Goal: Task Accomplishment & Management: Manage account settings

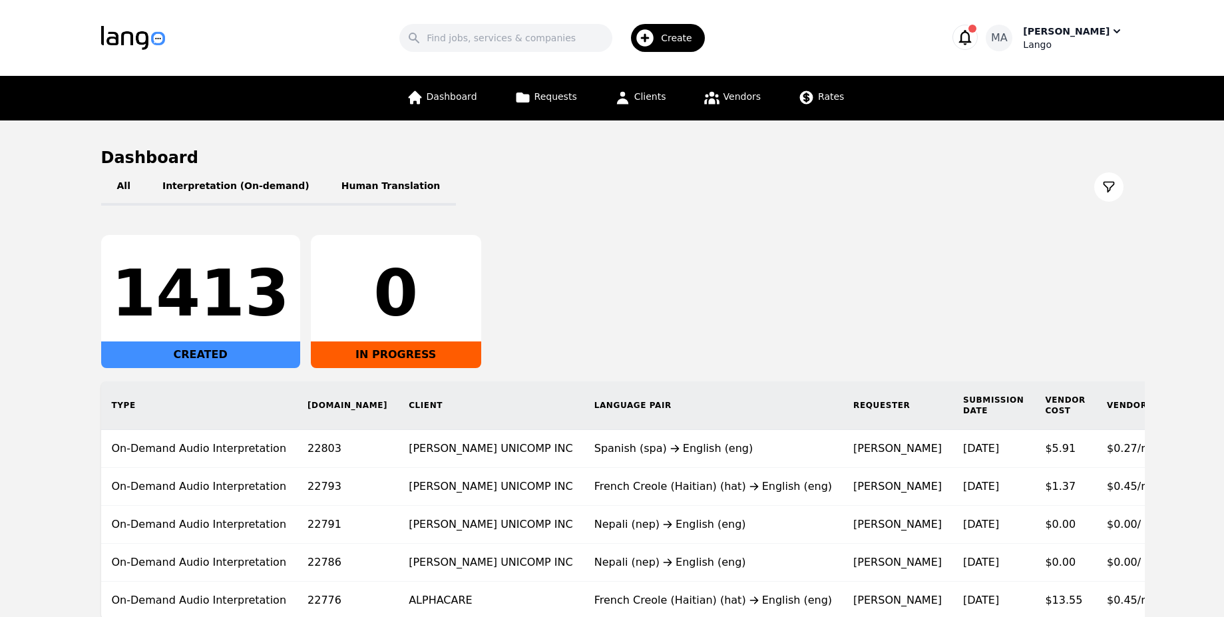
click at [1040, 35] on div "[PERSON_NAME]" at bounding box center [1066, 31] width 86 height 13
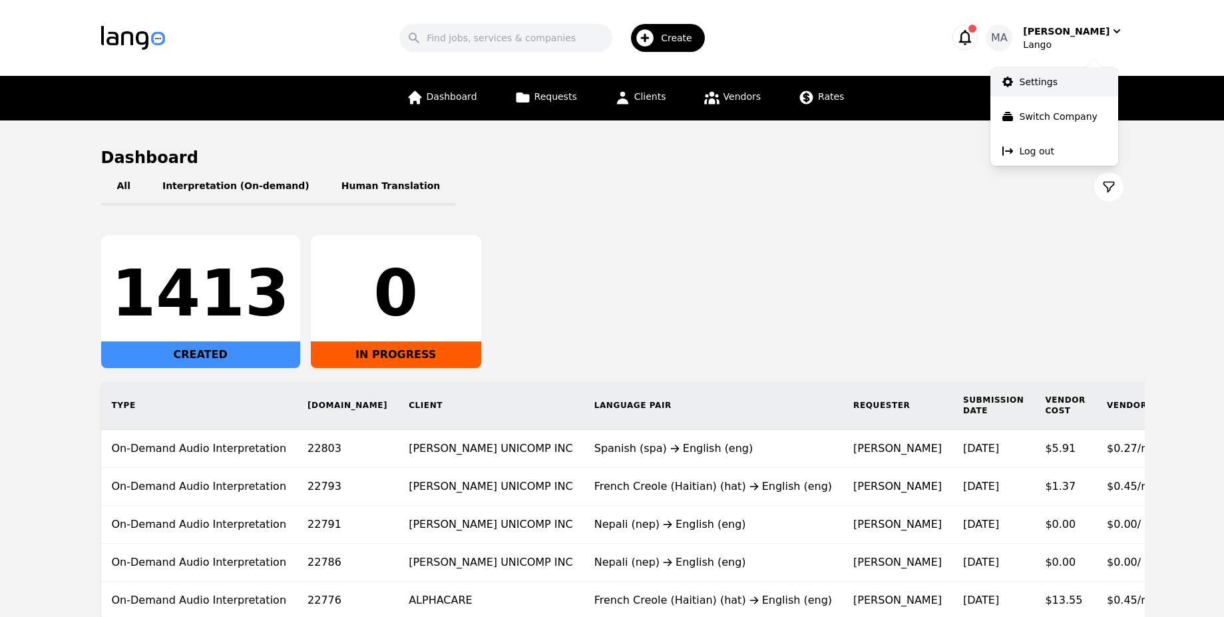
click at [1055, 86] on link "Settings" at bounding box center [1054, 81] width 128 height 29
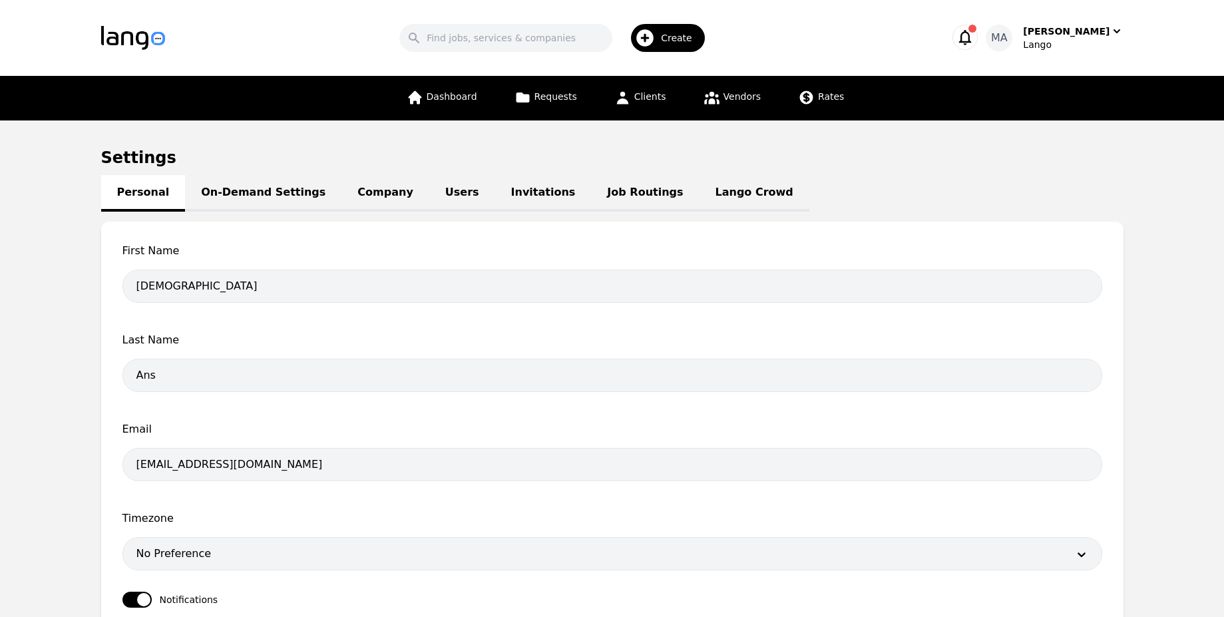
click at [429, 194] on link "Users" at bounding box center [462, 193] width 66 height 37
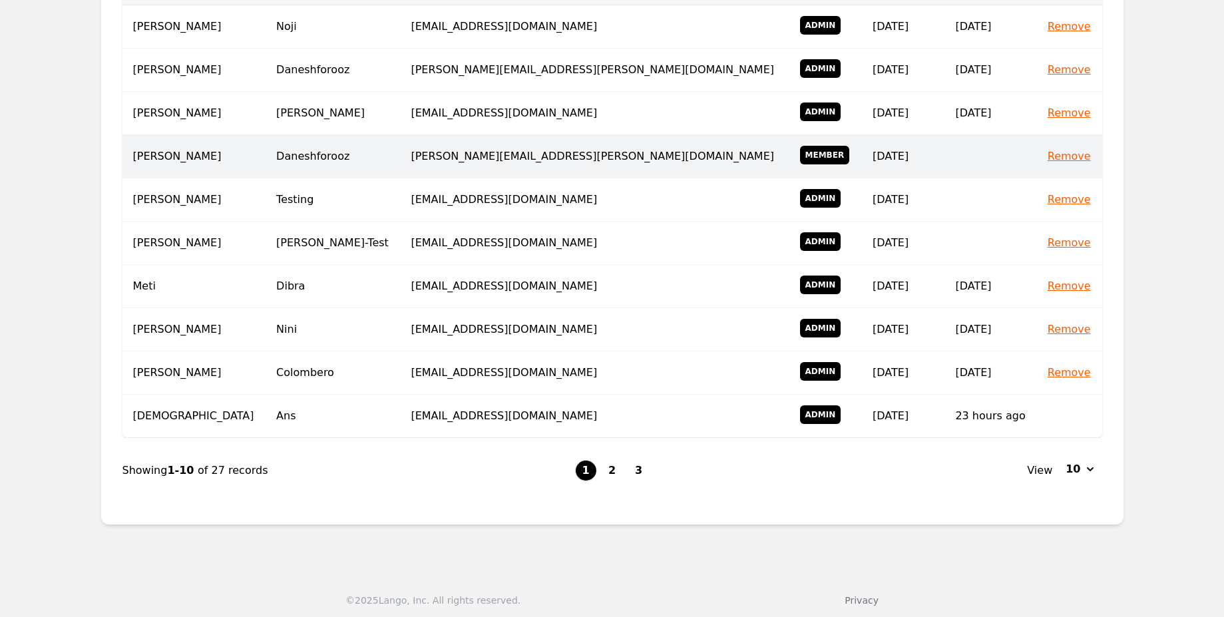
scroll to position [309, 0]
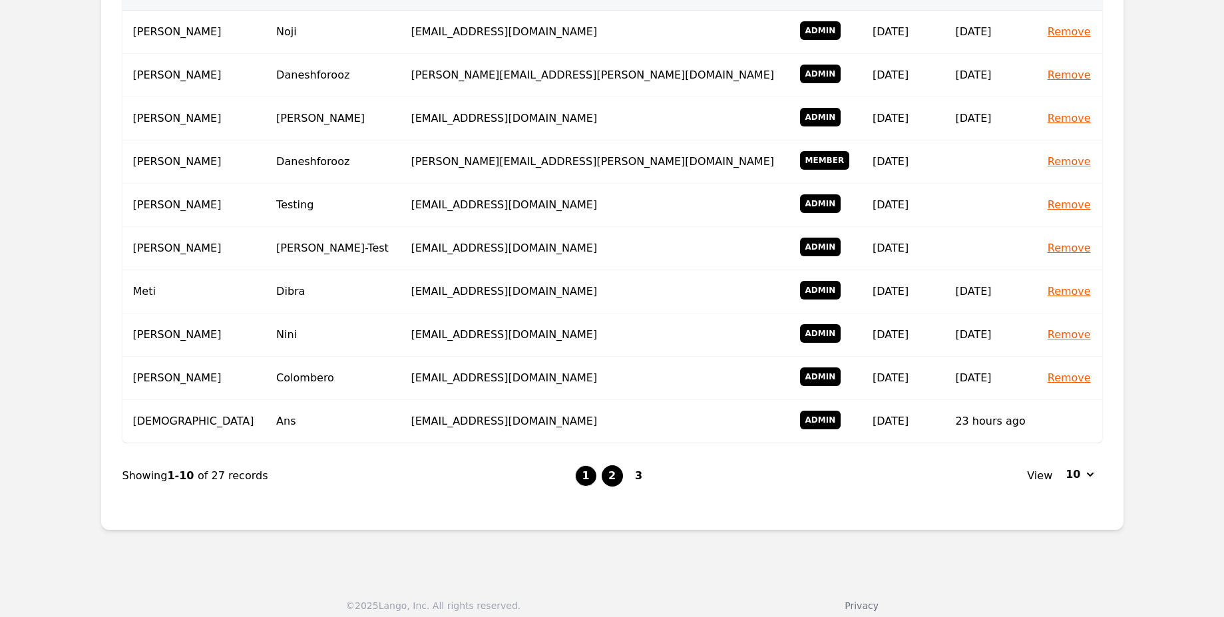
click at [604, 478] on button "2" at bounding box center [611, 475] width 21 height 21
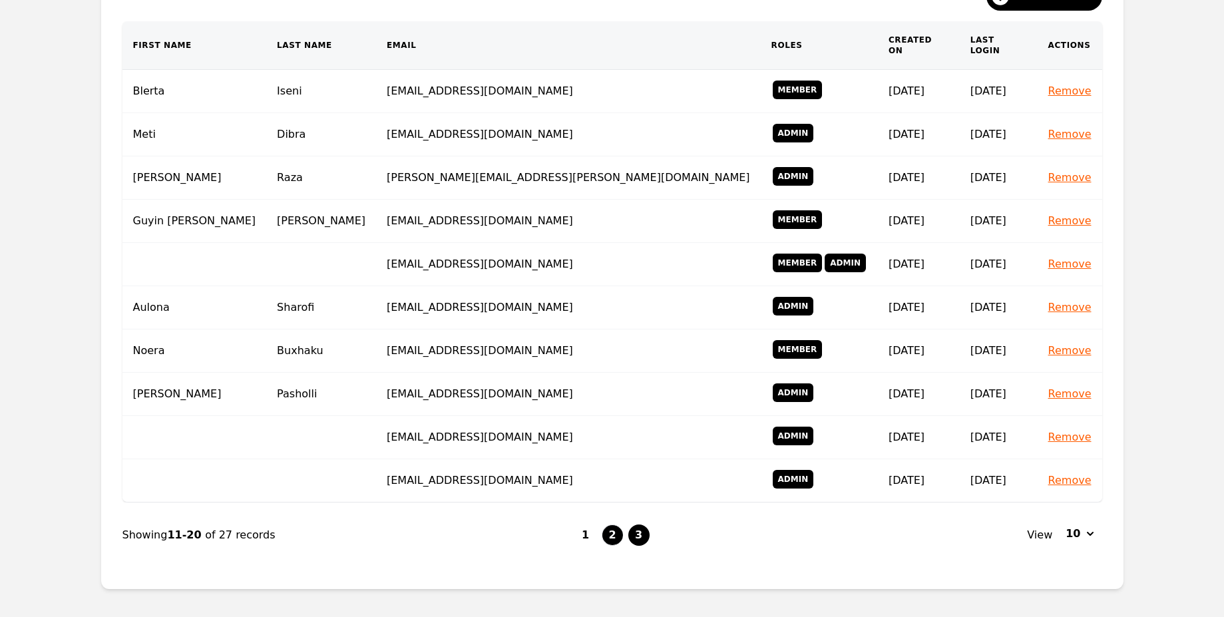
scroll to position [253, 0]
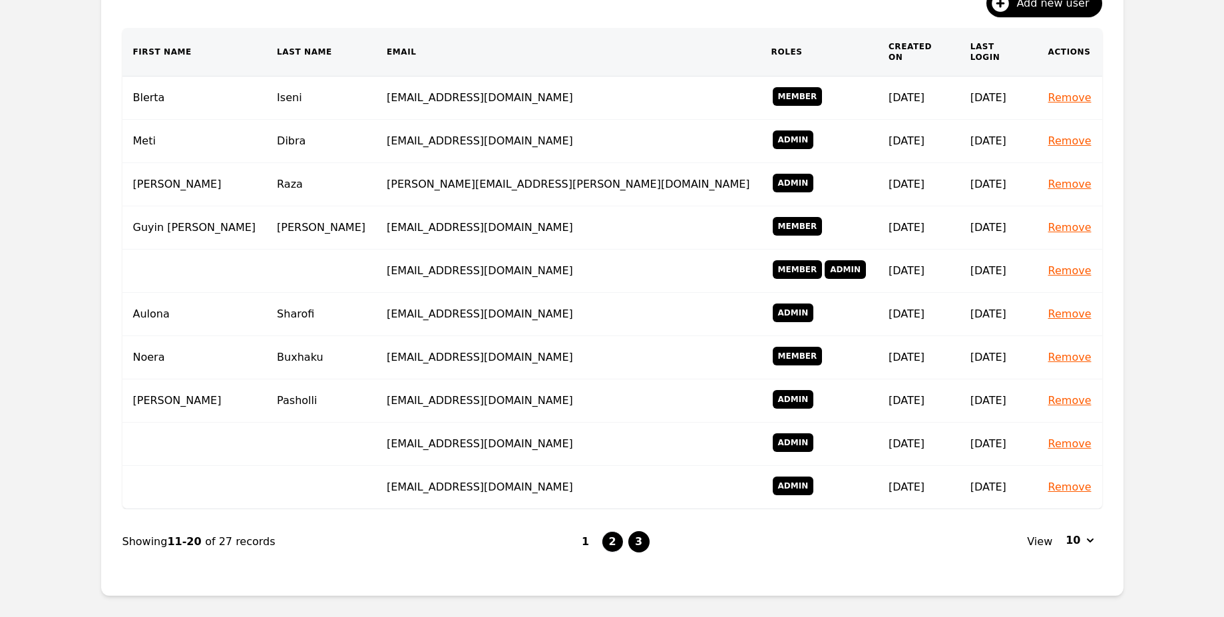
click at [635, 533] on button "3" at bounding box center [638, 541] width 21 height 21
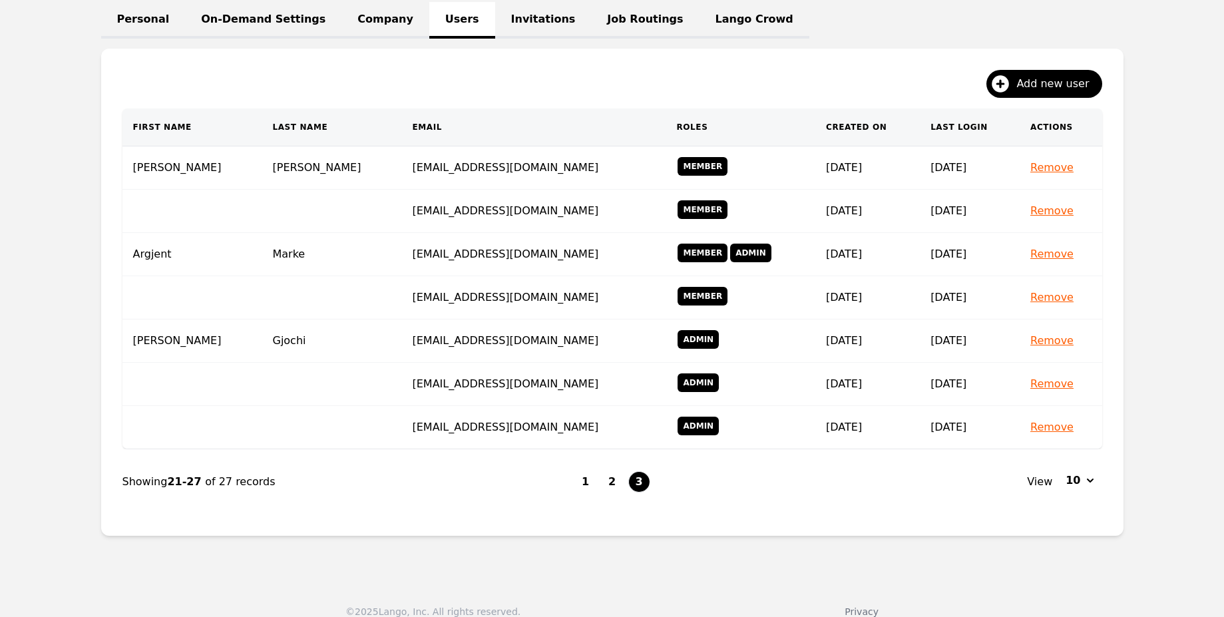
scroll to position [184, 0]
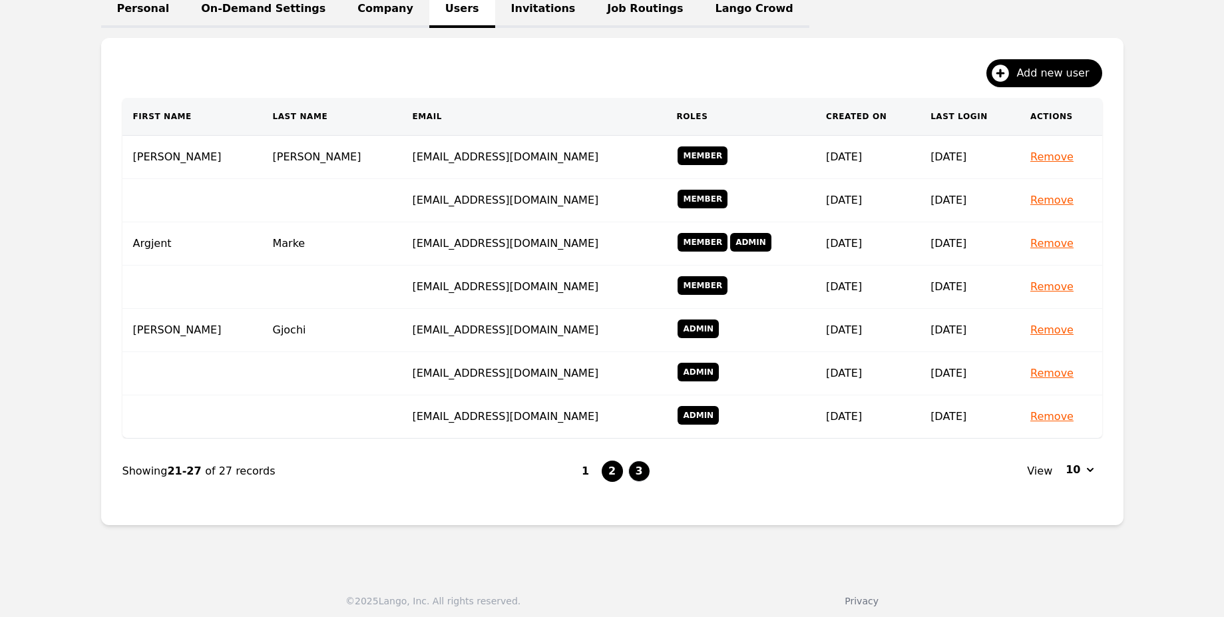
click at [609, 470] on button "2" at bounding box center [611, 470] width 21 height 21
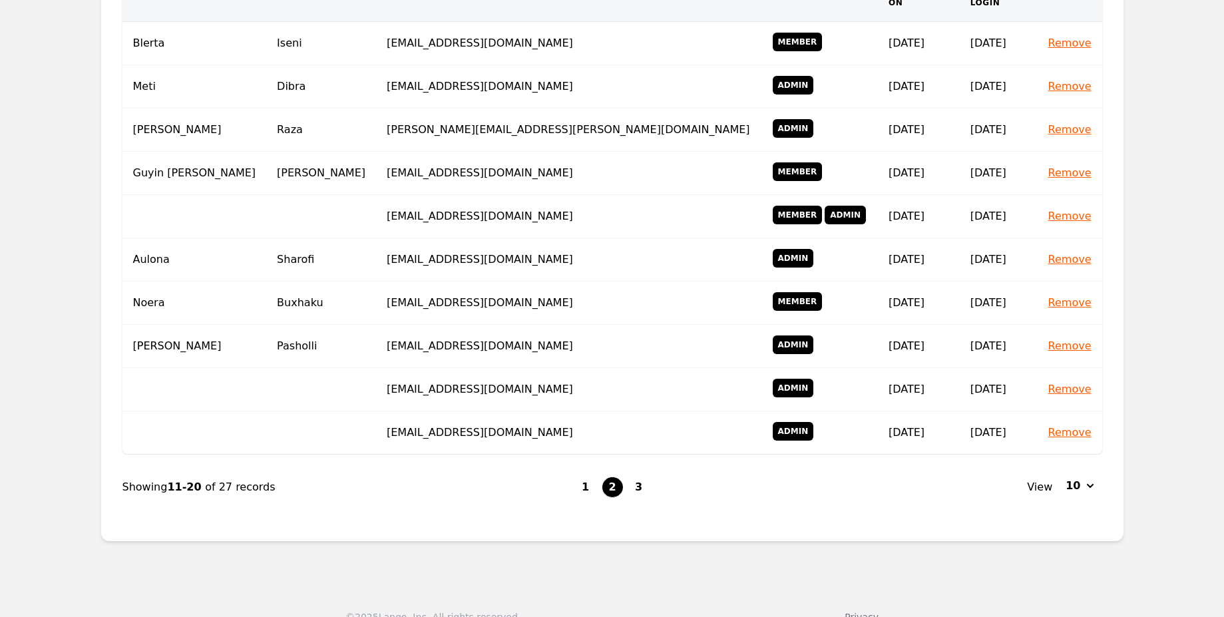
scroll to position [315, 0]
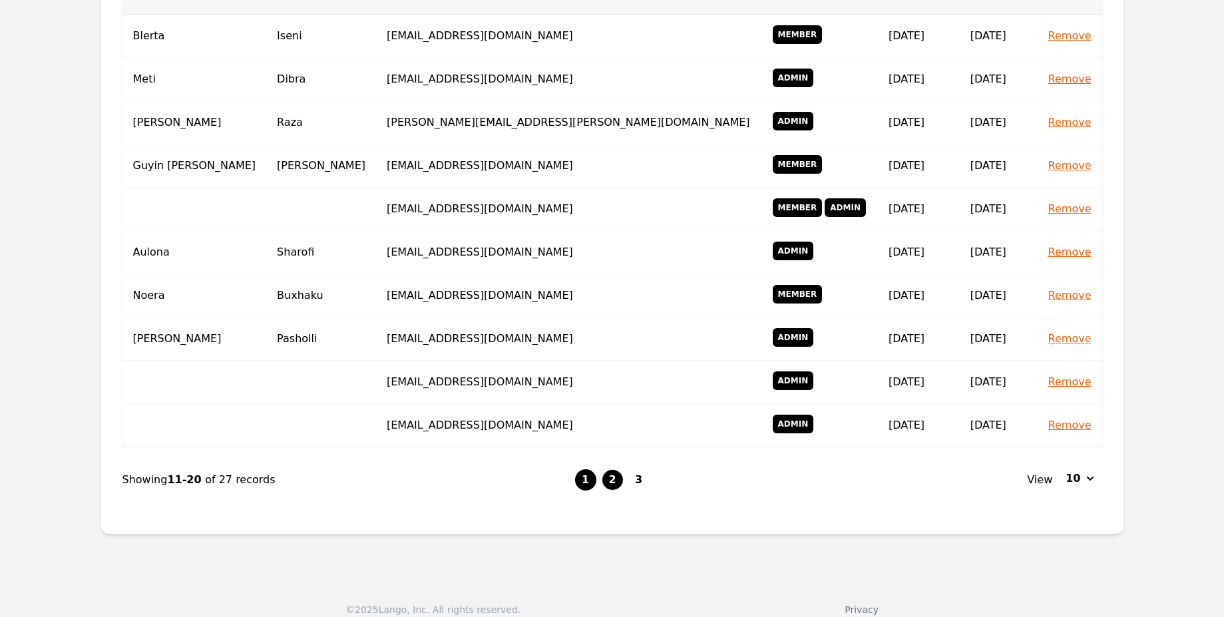
click at [584, 470] on button "1" at bounding box center [585, 479] width 21 height 21
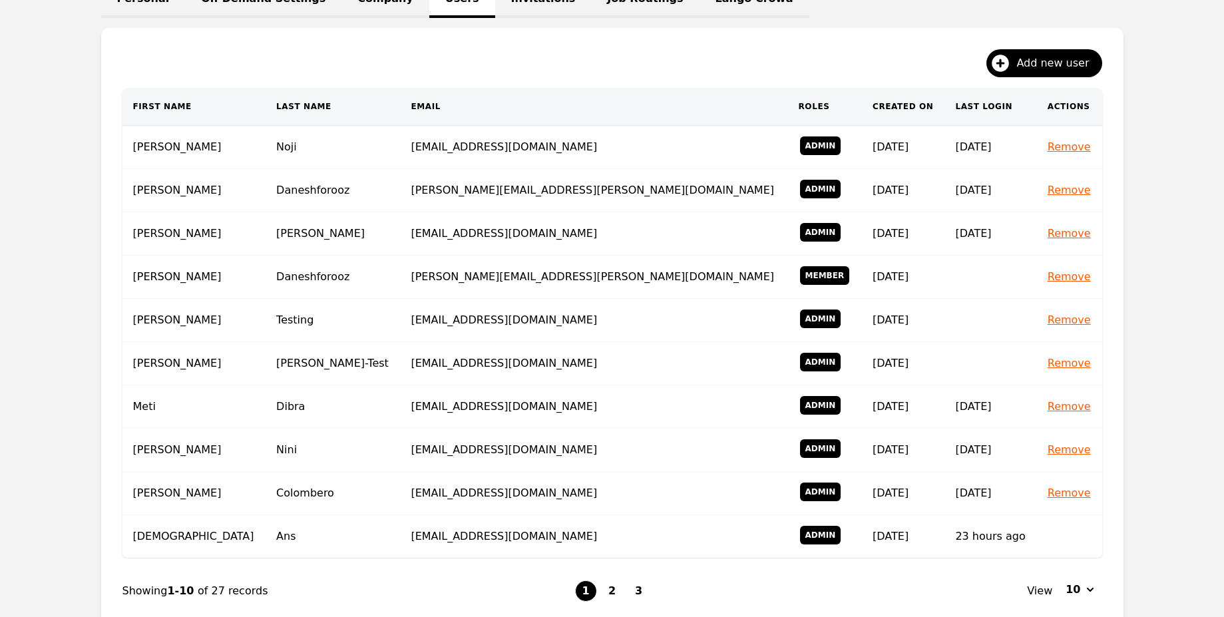
scroll to position [188, 0]
